Goal: Information Seeking & Learning: Learn about a topic

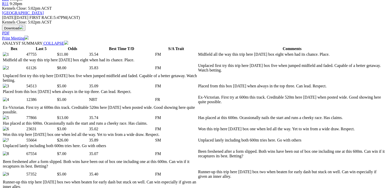
scroll to position [245, 0]
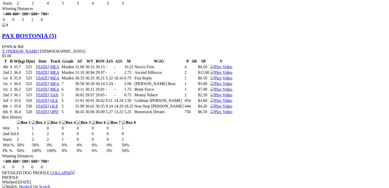
scroll to position [0, 0]
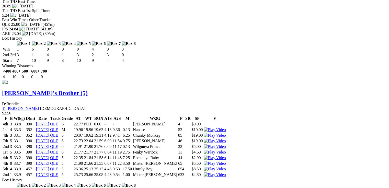
scroll to position [775, 0]
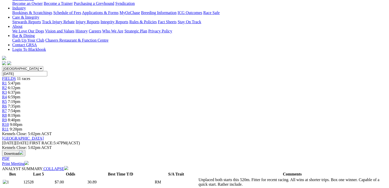
scroll to position [19, 0]
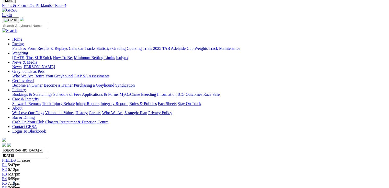
click at [20, 181] on span "7:19pm" at bounding box center [14, 183] width 13 height 4
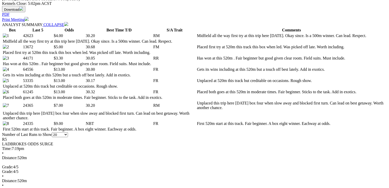
scroll to position [266, 0]
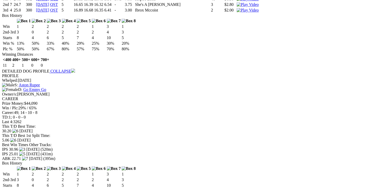
scroll to position [715, 0]
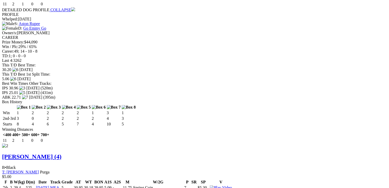
drag, startPoint x: 115, startPoint y: 125, endPoint x: 123, endPoint y: 125, distance: 7.9
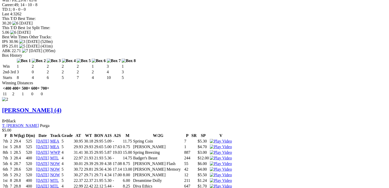
scroll to position [858, 0]
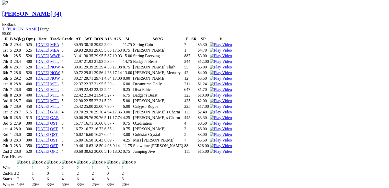
drag, startPoint x: 149, startPoint y: 82, endPoint x: 154, endPoint y: 83, distance: 5.5
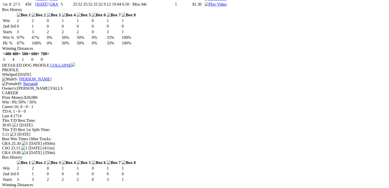
scroll to position [0, 0]
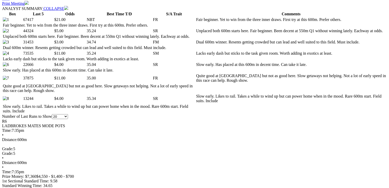
scroll to position [266, 0]
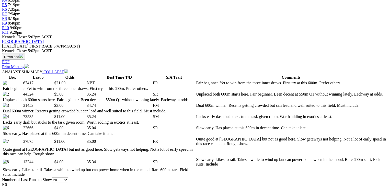
scroll to position [0, 0]
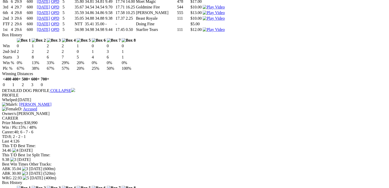
scroll to position [654, 0]
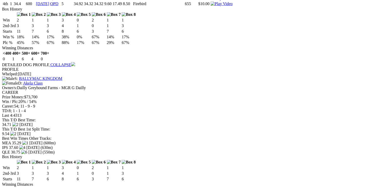
scroll to position [0, 0]
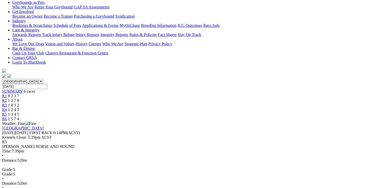
scroll to position [108, 0]
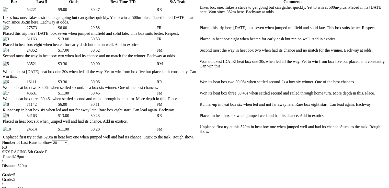
scroll to position [266, 0]
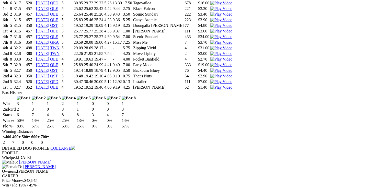
scroll to position [593, 0]
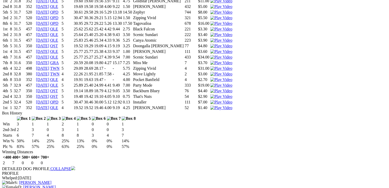
drag, startPoint x: 154, startPoint y: 135, endPoint x: 160, endPoint y: 136, distance: 5.9
drag, startPoint x: 152, startPoint y: 135, endPoint x: 160, endPoint y: 136, distance: 7.7
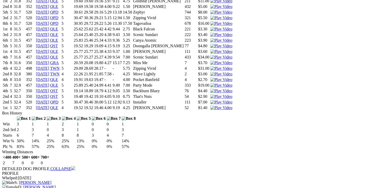
drag, startPoint x: 154, startPoint y: 96, endPoint x: 162, endPoint y: 97, distance: 8.3
drag, startPoint x: 154, startPoint y: 91, endPoint x: 160, endPoint y: 91, distance: 6.1
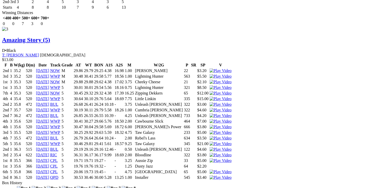
scroll to position [0, 0]
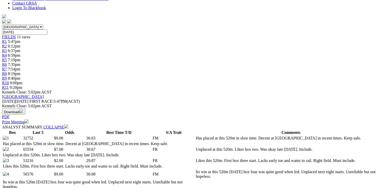
scroll to position [225, 0]
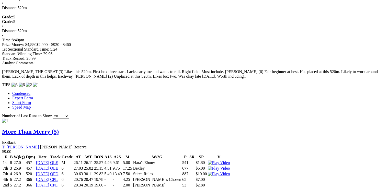
scroll to position [531, 0]
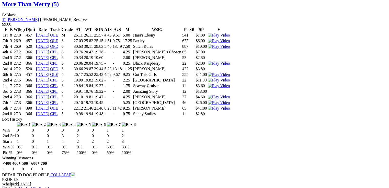
drag, startPoint x: 19, startPoint y: 36, endPoint x: 146, endPoint y: 38, distance: 127.0
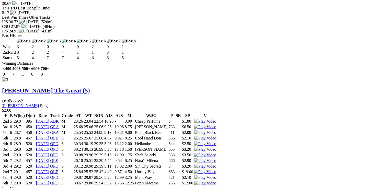
scroll to position [0, 0]
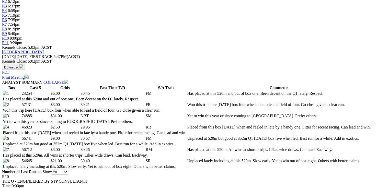
scroll to position [225, 0]
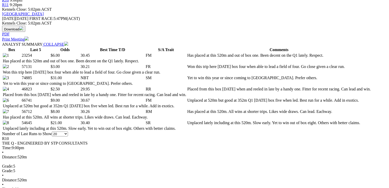
drag, startPoint x: 163, startPoint y: 159, endPoint x: 171, endPoint y: 161, distance: 7.3
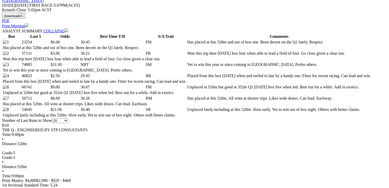
scroll to position [245, 0]
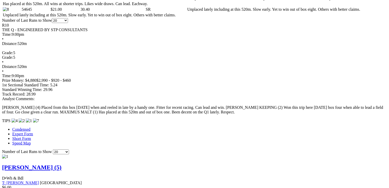
scroll to position [368, 0]
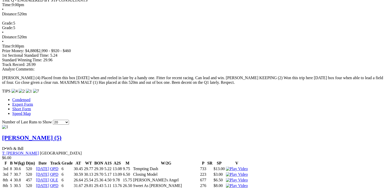
drag, startPoint x: 116, startPoint y: 97, endPoint x: 126, endPoint y: 100, distance: 9.9
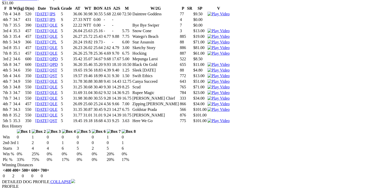
scroll to position [0, 0]
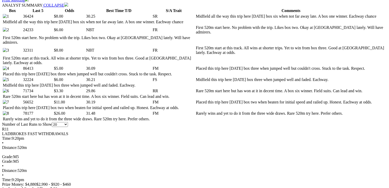
scroll to position [266, 0]
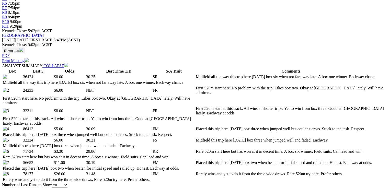
scroll to position [0, 0]
